Goal: Navigation & Orientation: Find specific page/section

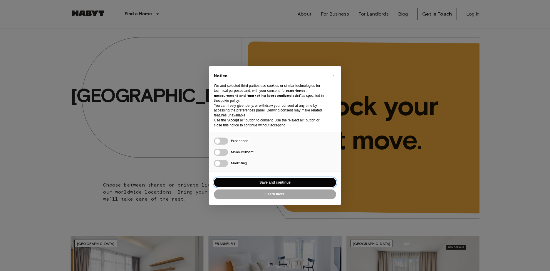
click at [262, 183] on button "Save and continue" at bounding box center [275, 183] width 122 height 10
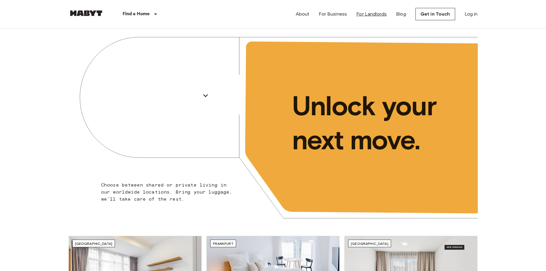
click at [377, 14] on link "For Landlords" at bounding box center [371, 14] width 30 height 7
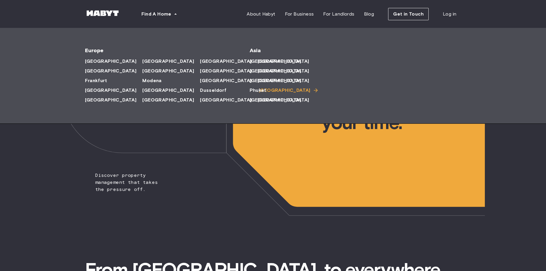
click at [259, 91] on span "[GEOGRAPHIC_DATA]" at bounding box center [285, 90] width 52 height 7
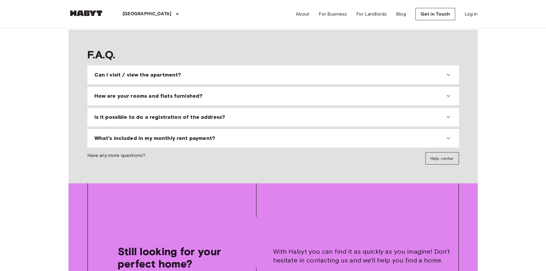
scroll to position [617, 0]
